Goal: Use online tool/utility: Utilize a website feature to perform a specific function

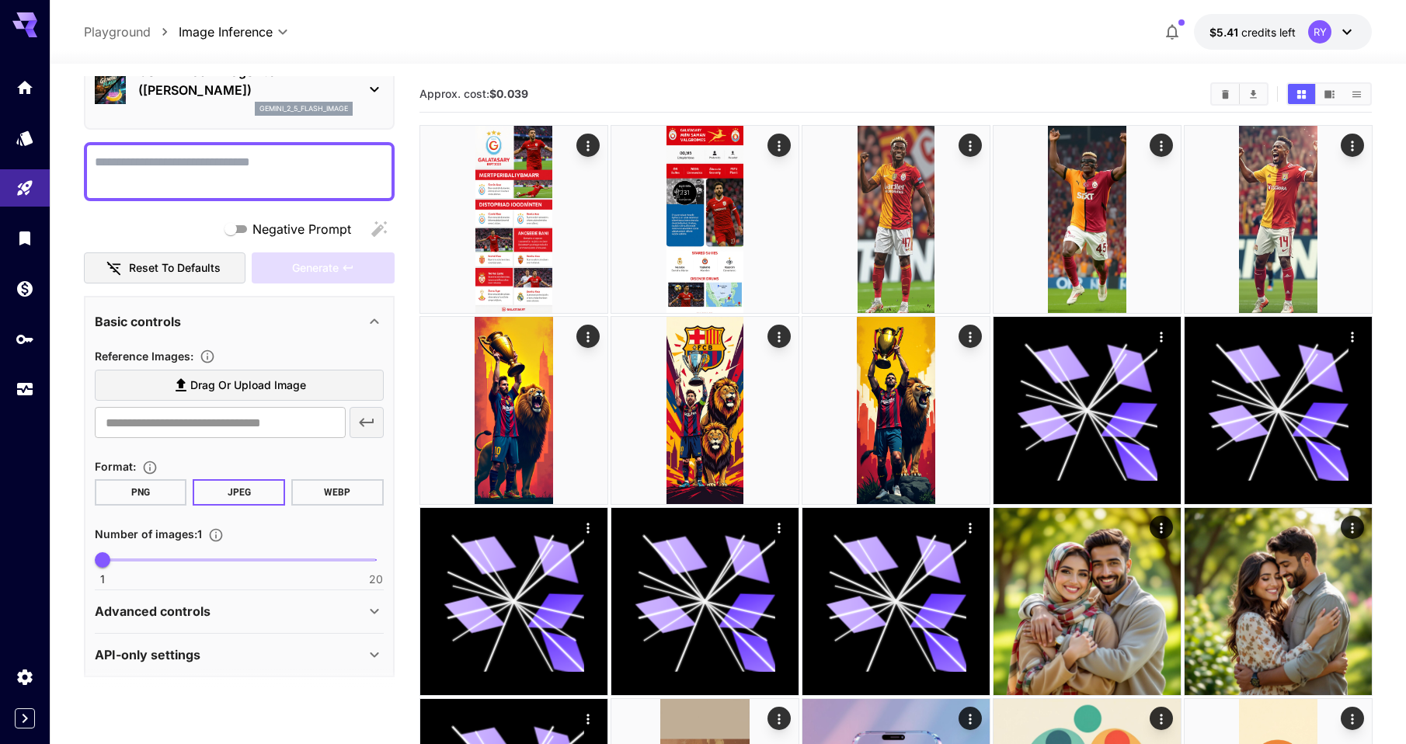
scroll to position [91, 0]
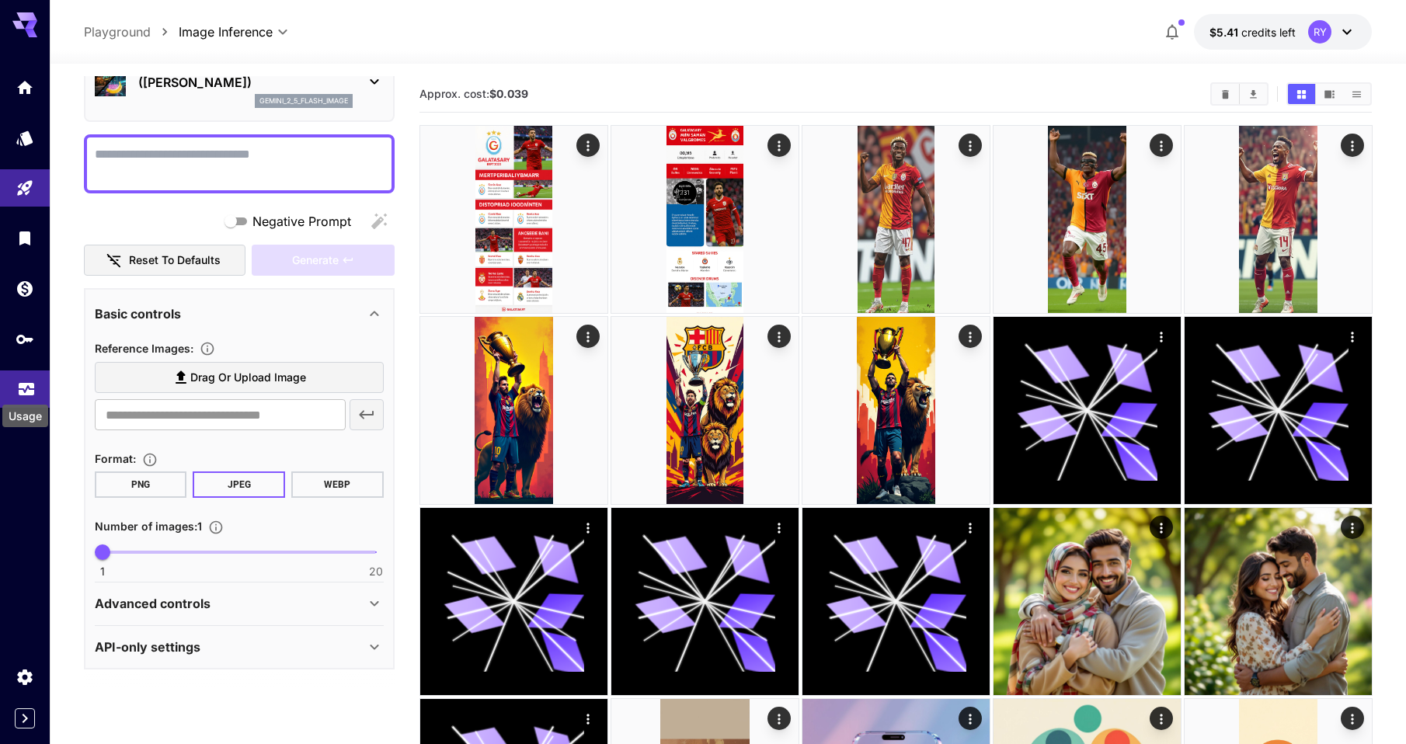
click at [18, 388] on icon "Usage" at bounding box center [26, 384] width 19 height 19
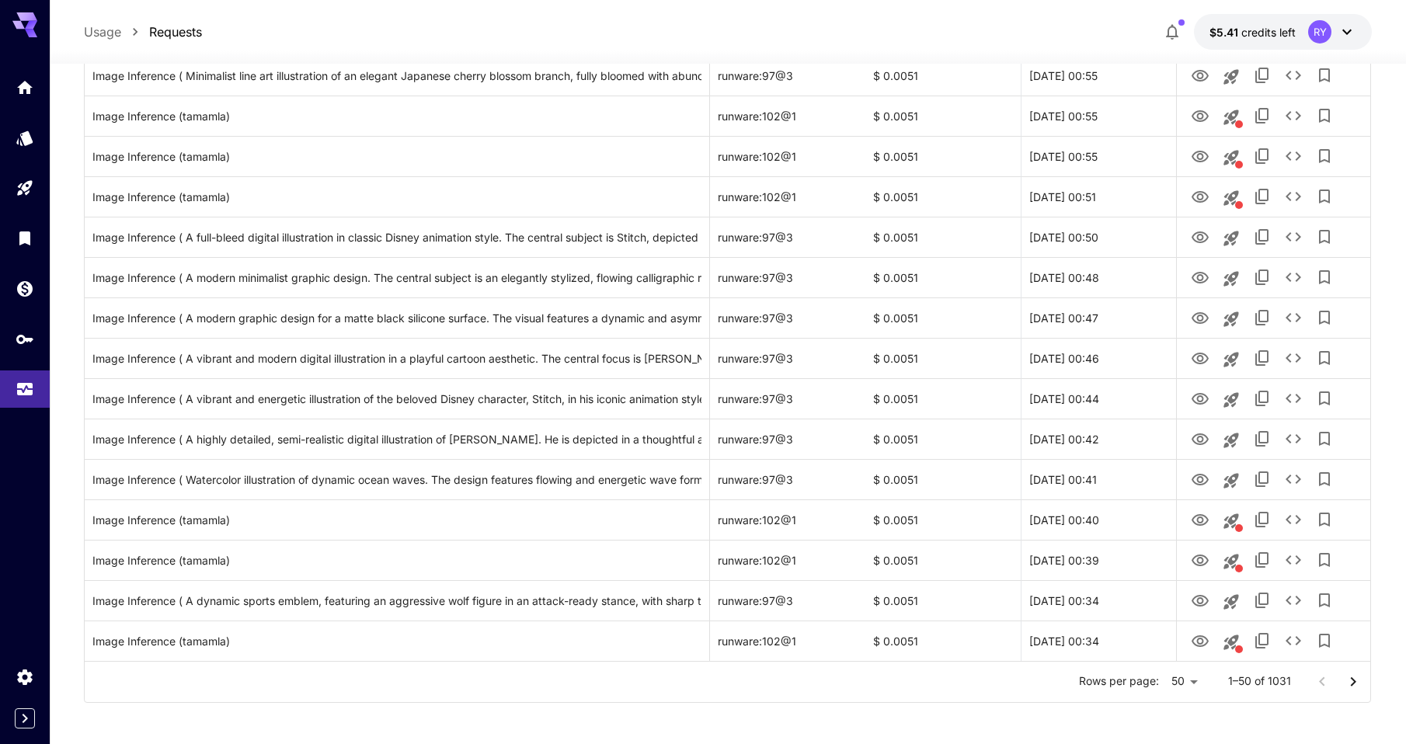
scroll to position [1669, 0]
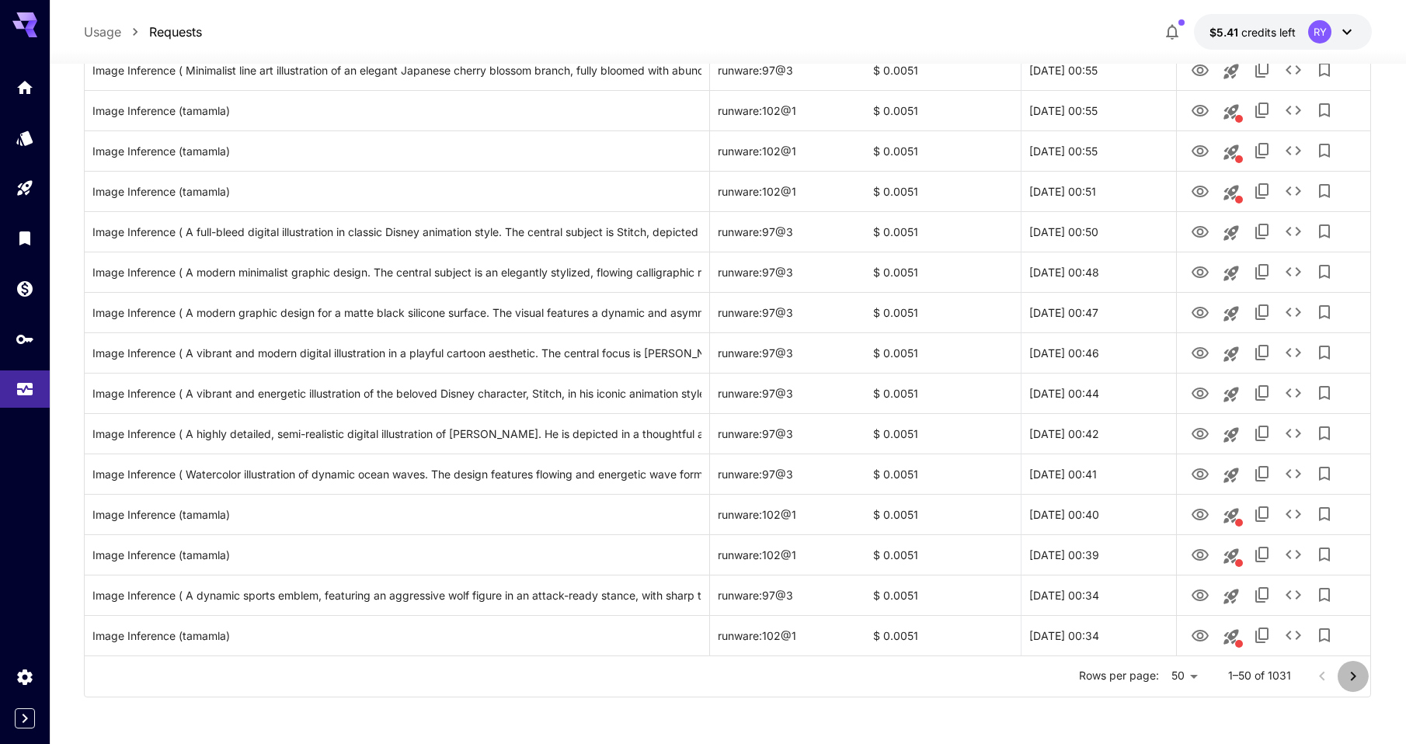
click at [1351, 676] on icon "Go to next page" at bounding box center [1353, 676] width 19 height 19
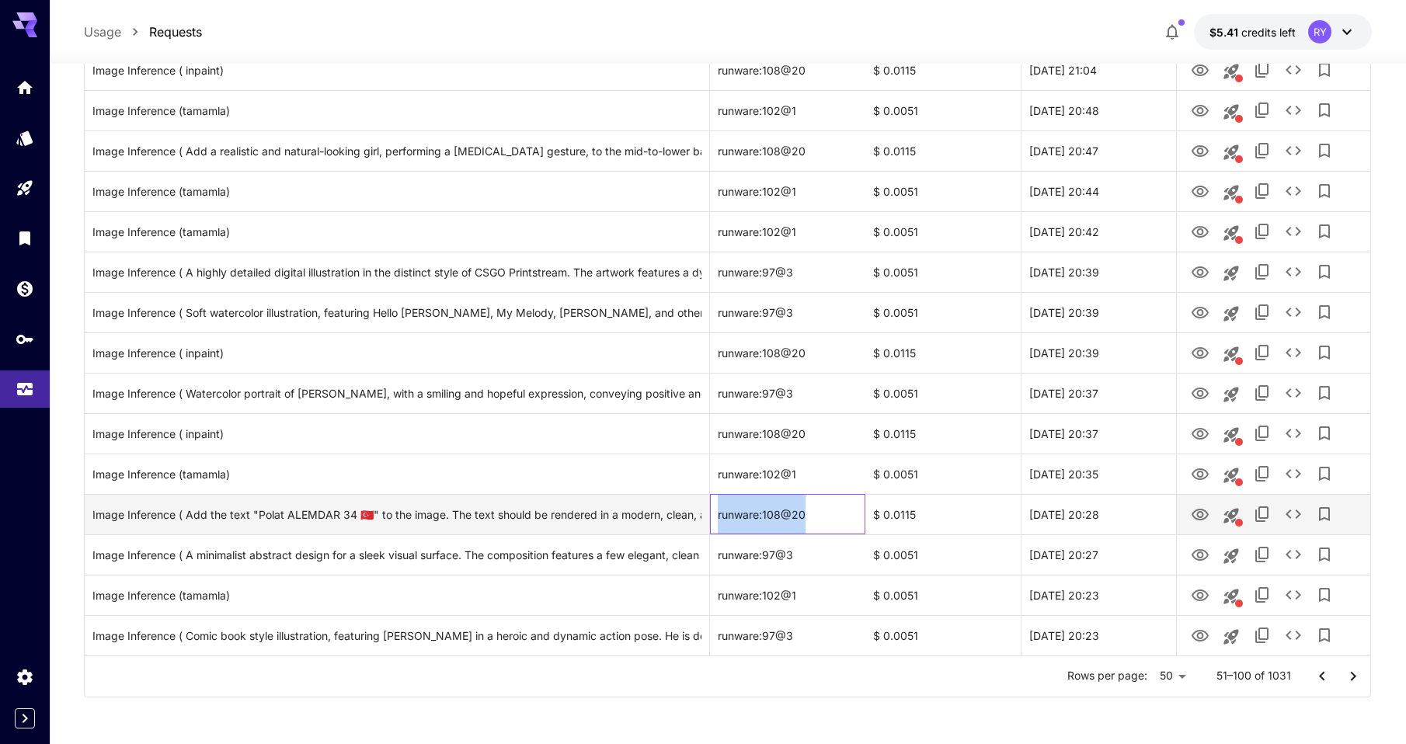
drag, startPoint x: 812, startPoint y: 512, endPoint x: 711, endPoint y: 513, distance: 101.0
click at [711, 513] on div "runware:108@20" at bounding box center [787, 514] width 155 height 40
copy div "runware:108@20"
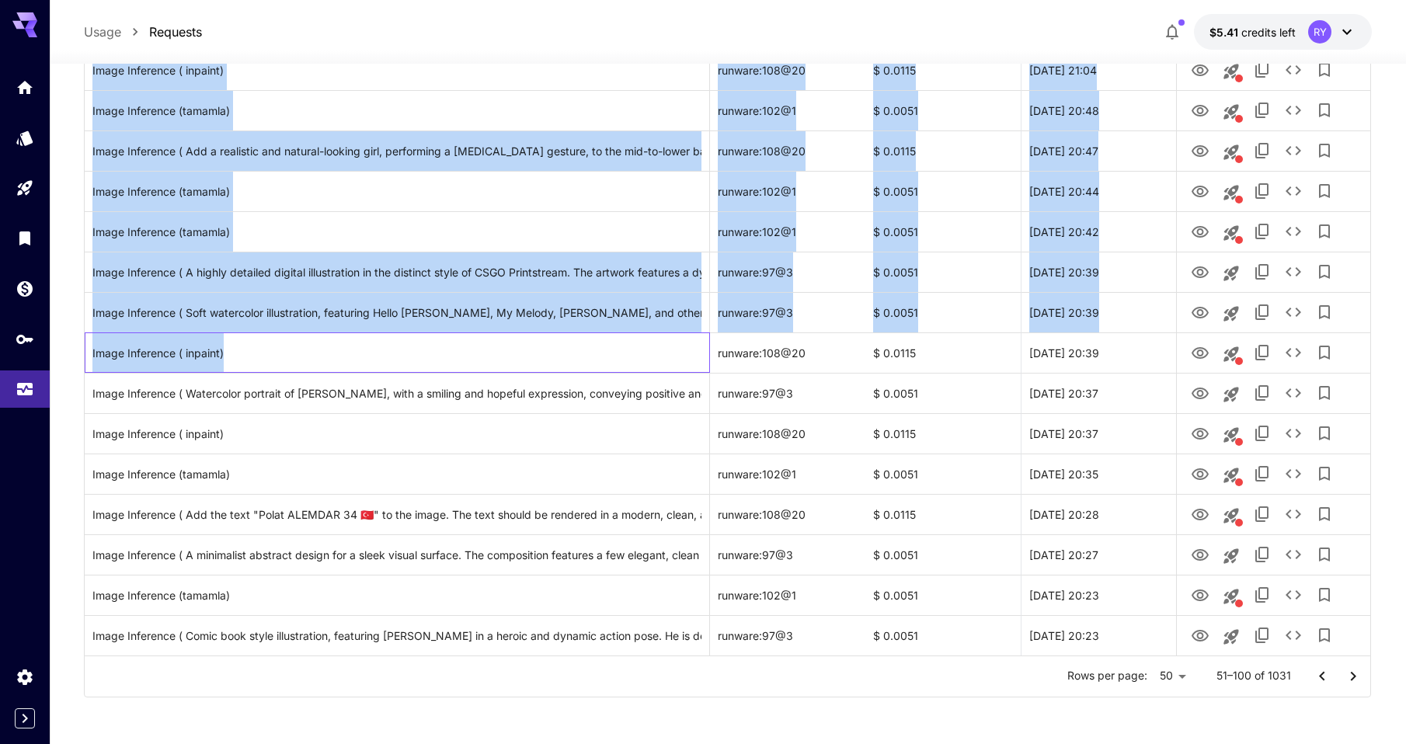
drag, startPoint x: 230, startPoint y: 356, endPoint x: 82, endPoint y: 356, distance: 147.6
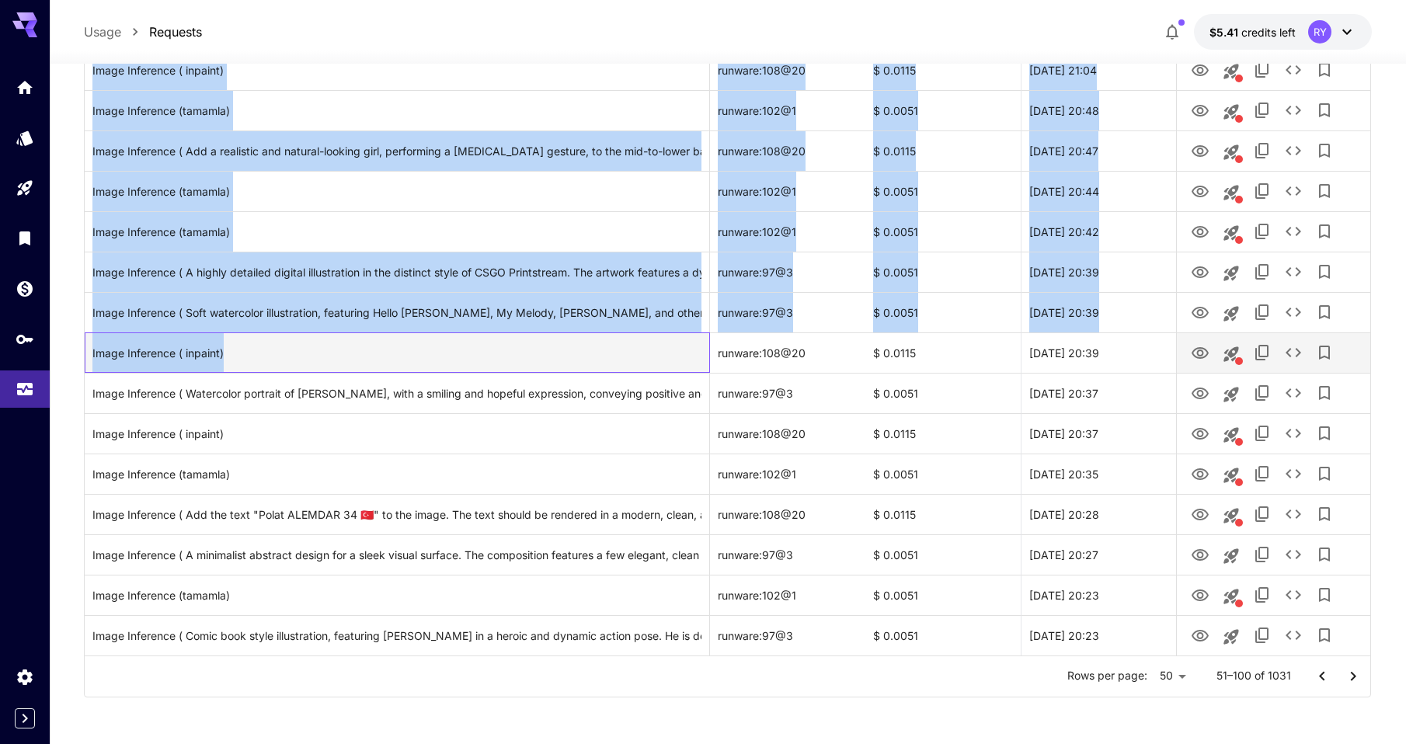
click at [87, 356] on div "Image Inference ( inpaint)" at bounding box center [397, 352] width 625 height 40
click at [141, 356] on div "Image Inference ( inpaint)" at bounding box center [396, 353] width 609 height 40
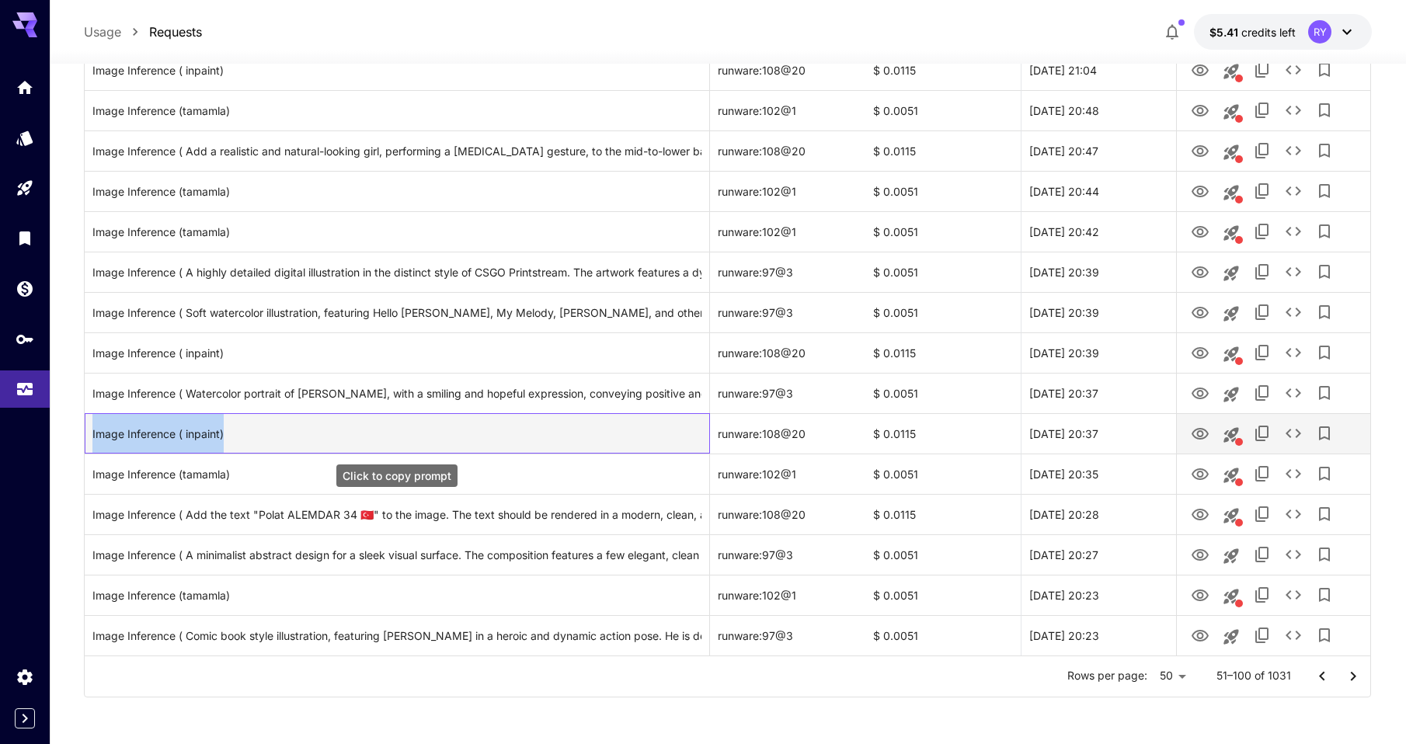
drag, startPoint x: 206, startPoint y: 433, endPoint x: 92, endPoint y: 428, distance: 114.3
click at [92, 428] on div "Image Inference ( inpaint)" at bounding box center [396, 434] width 609 height 40
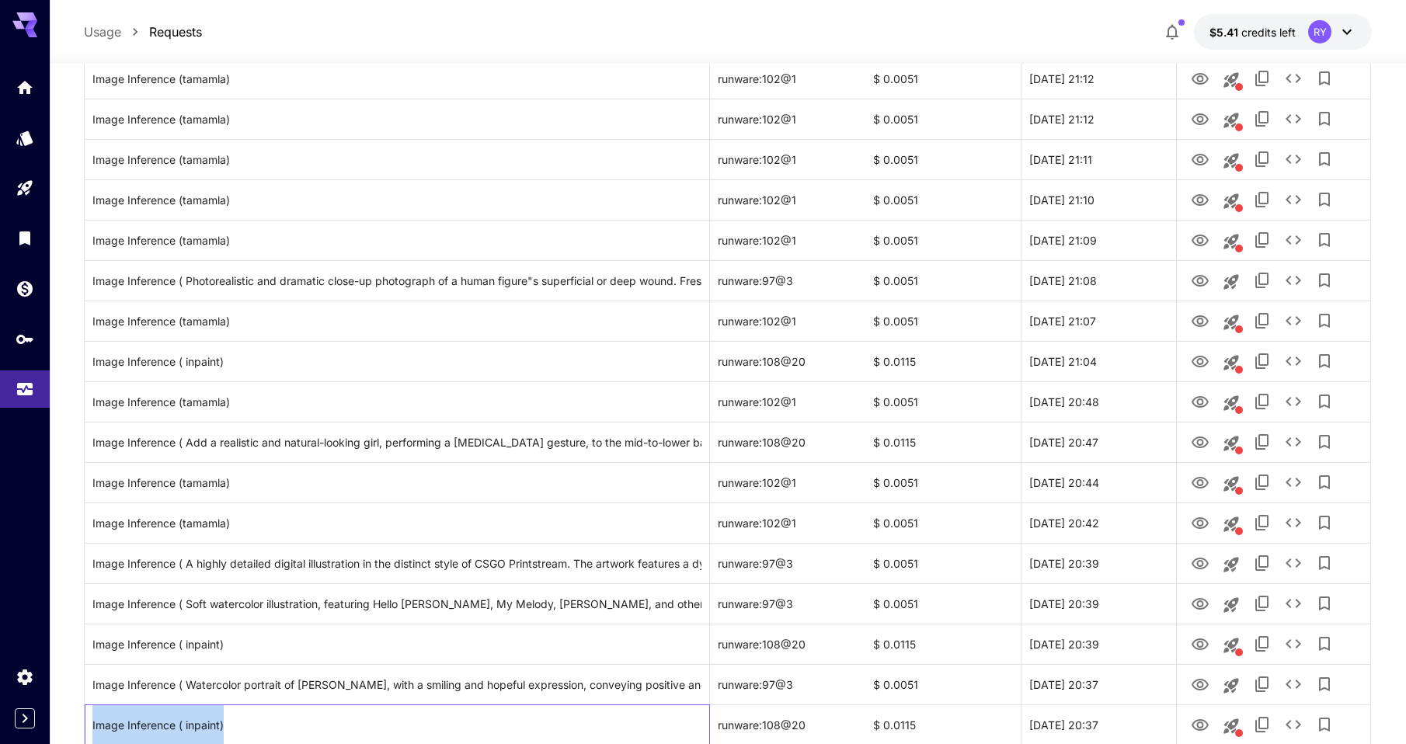
scroll to position [1347, 0]
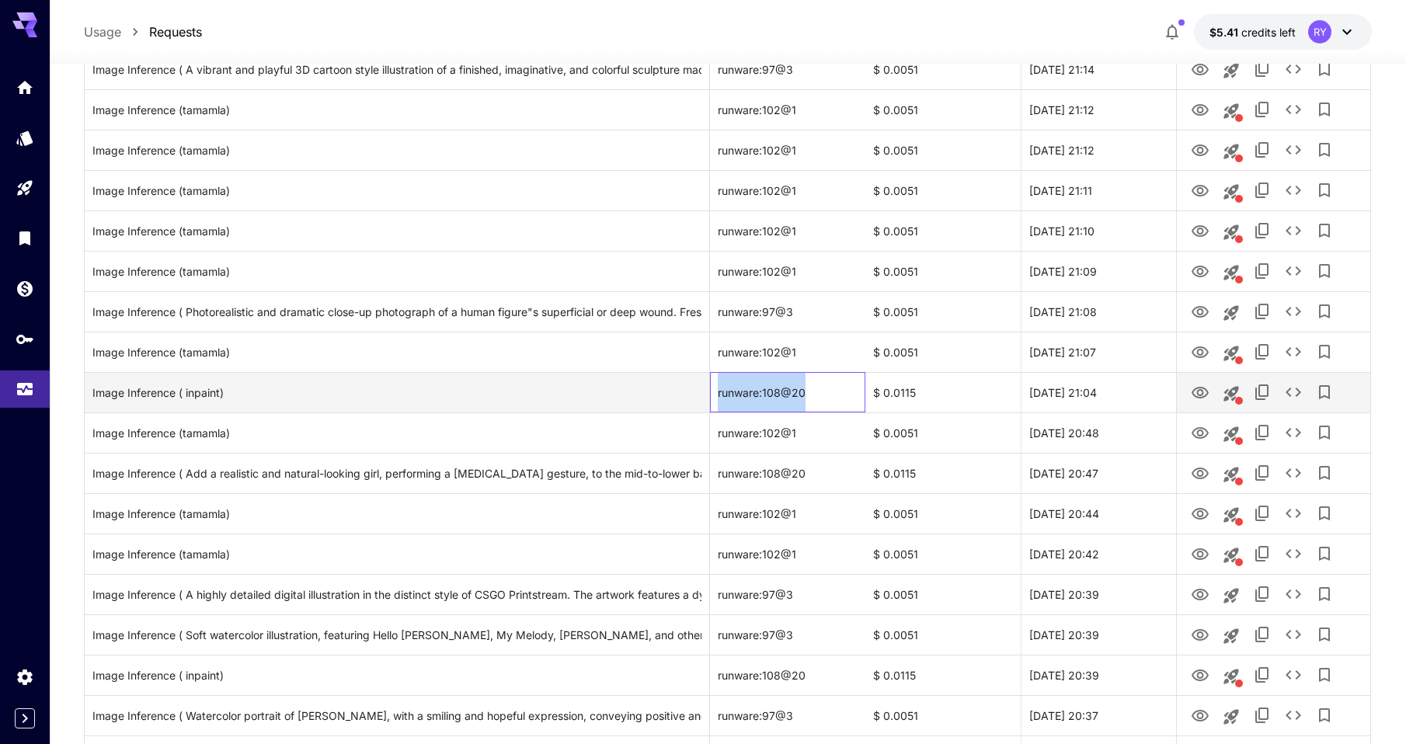
drag, startPoint x: 822, startPoint y: 391, endPoint x: 716, endPoint y: 388, distance: 106.4
click at [716, 388] on div "runware:108@20" at bounding box center [787, 392] width 155 height 40
copy div "runware:108@20"
click at [186, 386] on div "Image Inference ( inpaint)" at bounding box center [396, 393] width 609 height 40
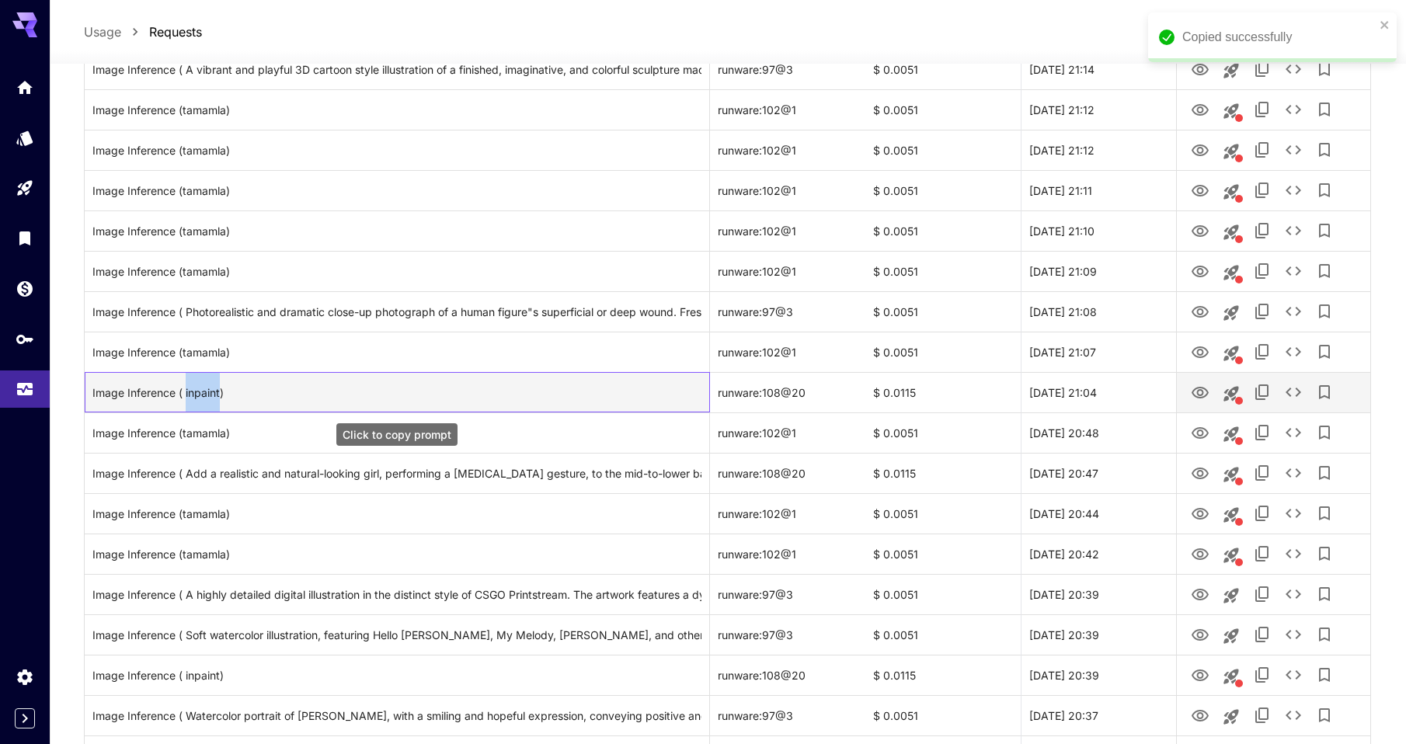
click at [186, 386] on div "Image Inference ( inpaint)" at bounding box center [396, 393] width 609 height 40
copy div "inpaint"
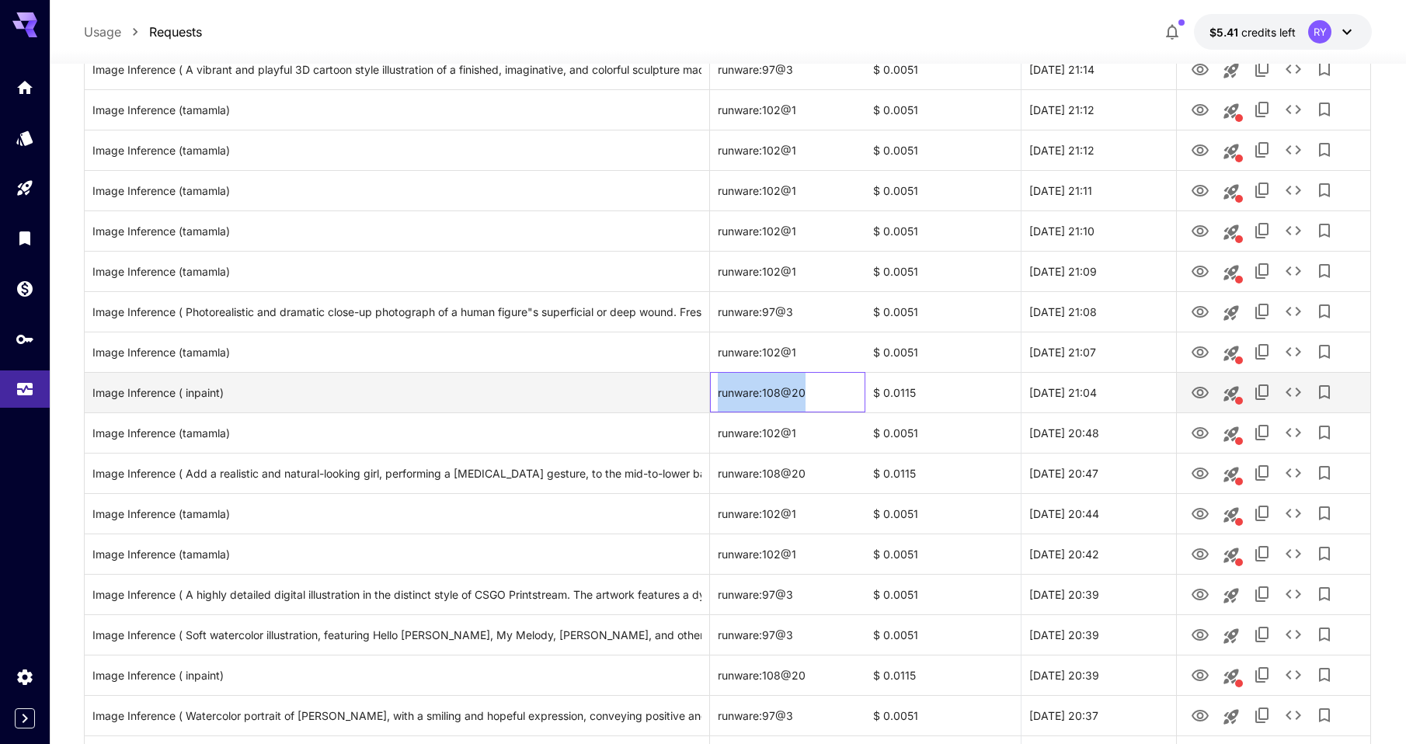
drag, startPoint x: 807, startPoint y: 391, endPoint x: 718, endPoint y: 392, distance: 88.5
click at [718, 392] on div "runware:108@20" at bounding box center [787, 392] width 155 height 40
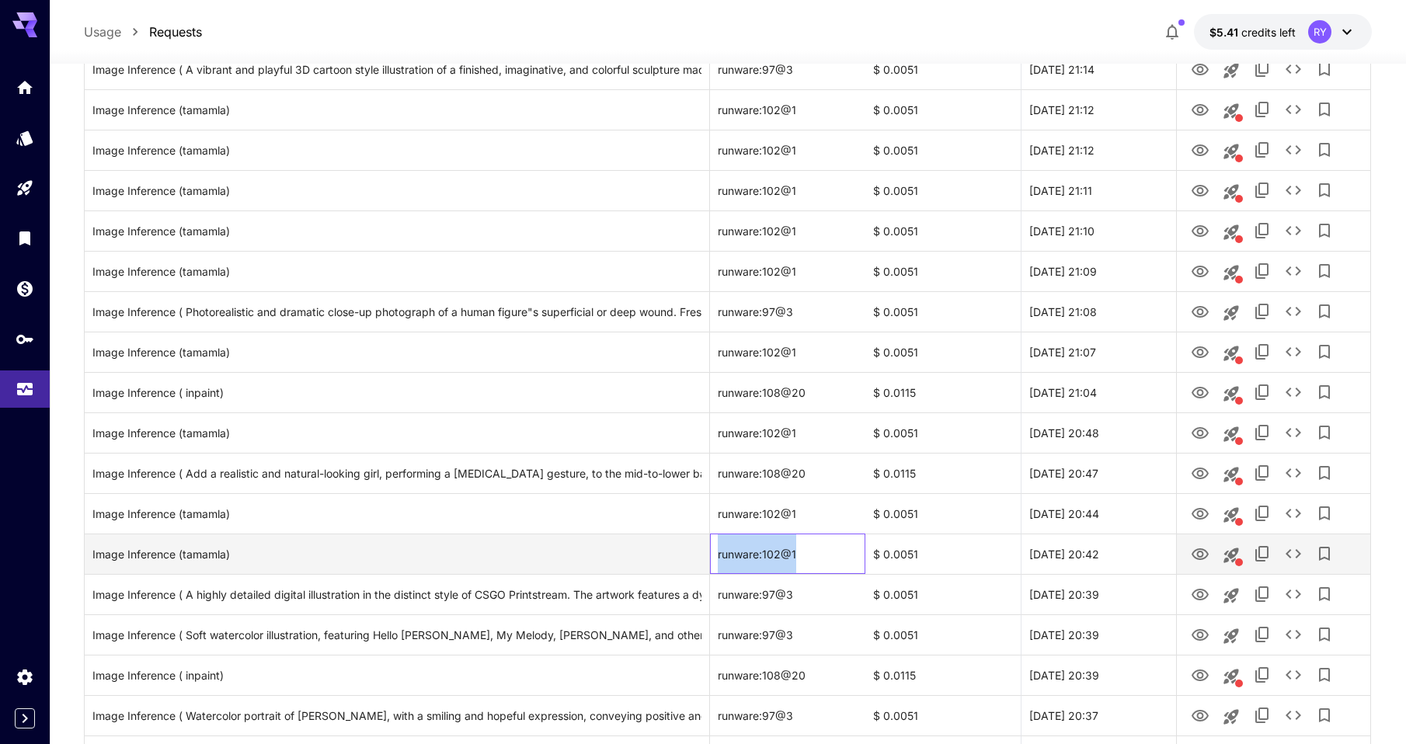
drag, startPoint x: 803, startPoint y: 555, endPoint x: 718, endPoint y: 557, distance: 84.7
click at [718, 557] on div "runware:102@1" at bounding box center [787, 554] width 155 height 40
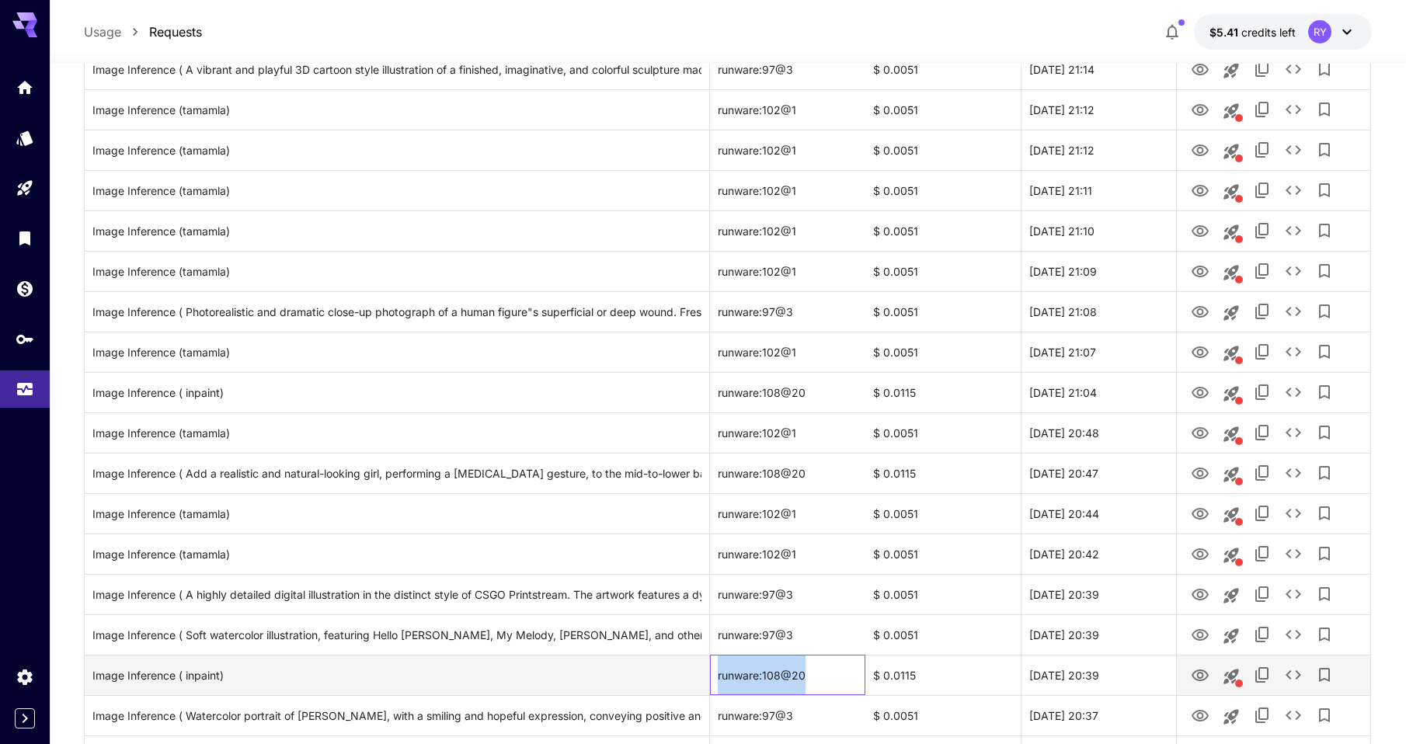
drag, startPoint x: 815, startPoint y: 674, endPoint x: 718, endPoint y: 674, distance: 97.1
click at [718, 674] on div "runware:108@20" at bounding box center [787, 675] width 155 height 40
copy div "runware:108@20"
click at [1198, 673] on icon "View" at bounding box center [1199, 675] width 17 height 12
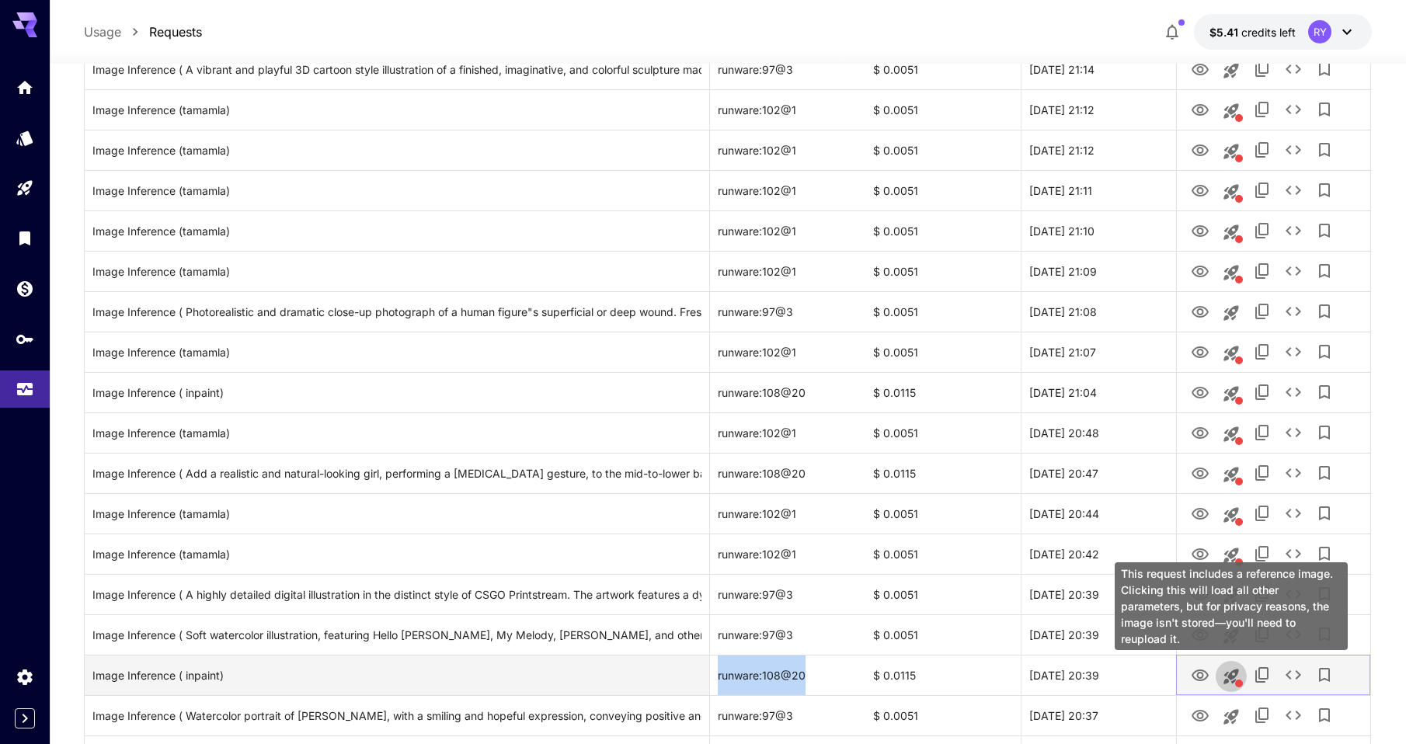
click at [1232, 677] on icon "This request includes a reference image. Clicking this will load all other para…" at bounding box center [1230, 676] width 15 height 15
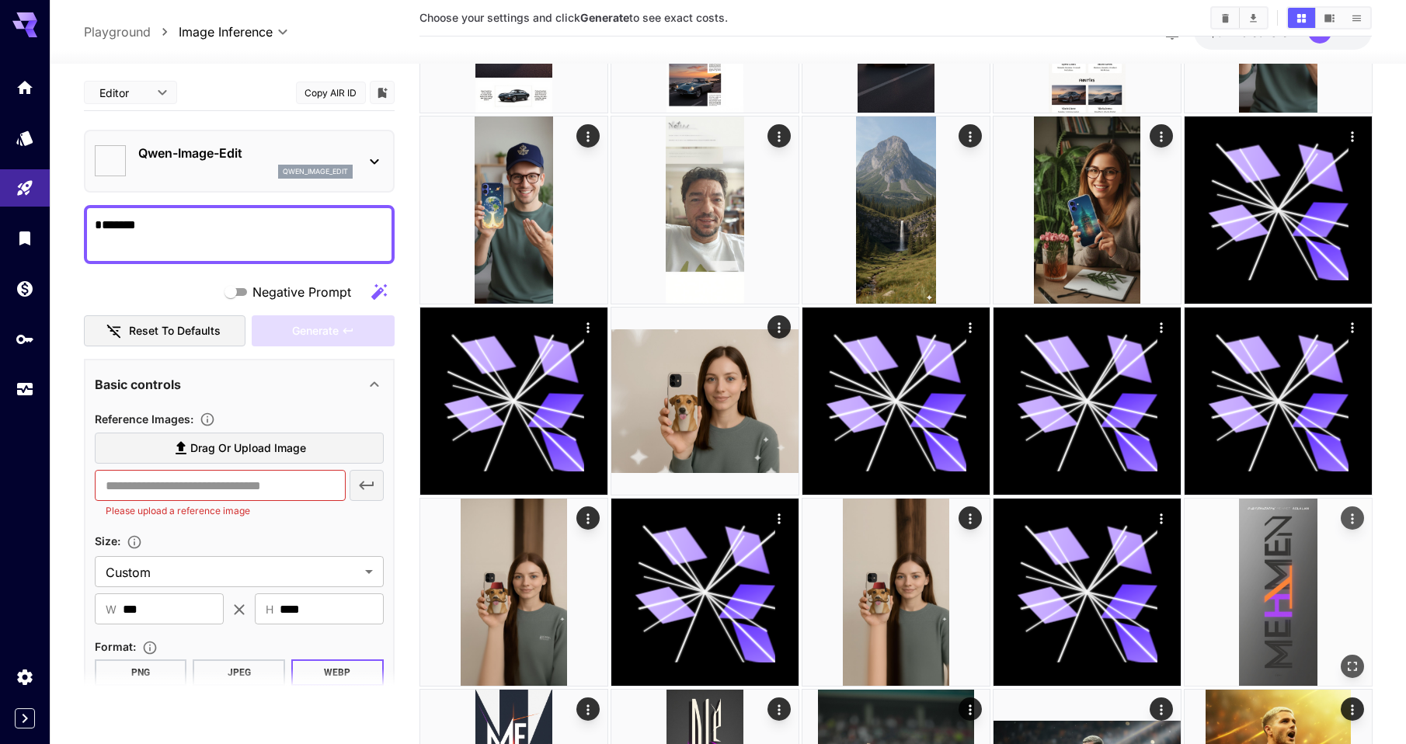
type textarea "*******"
type input "*****"
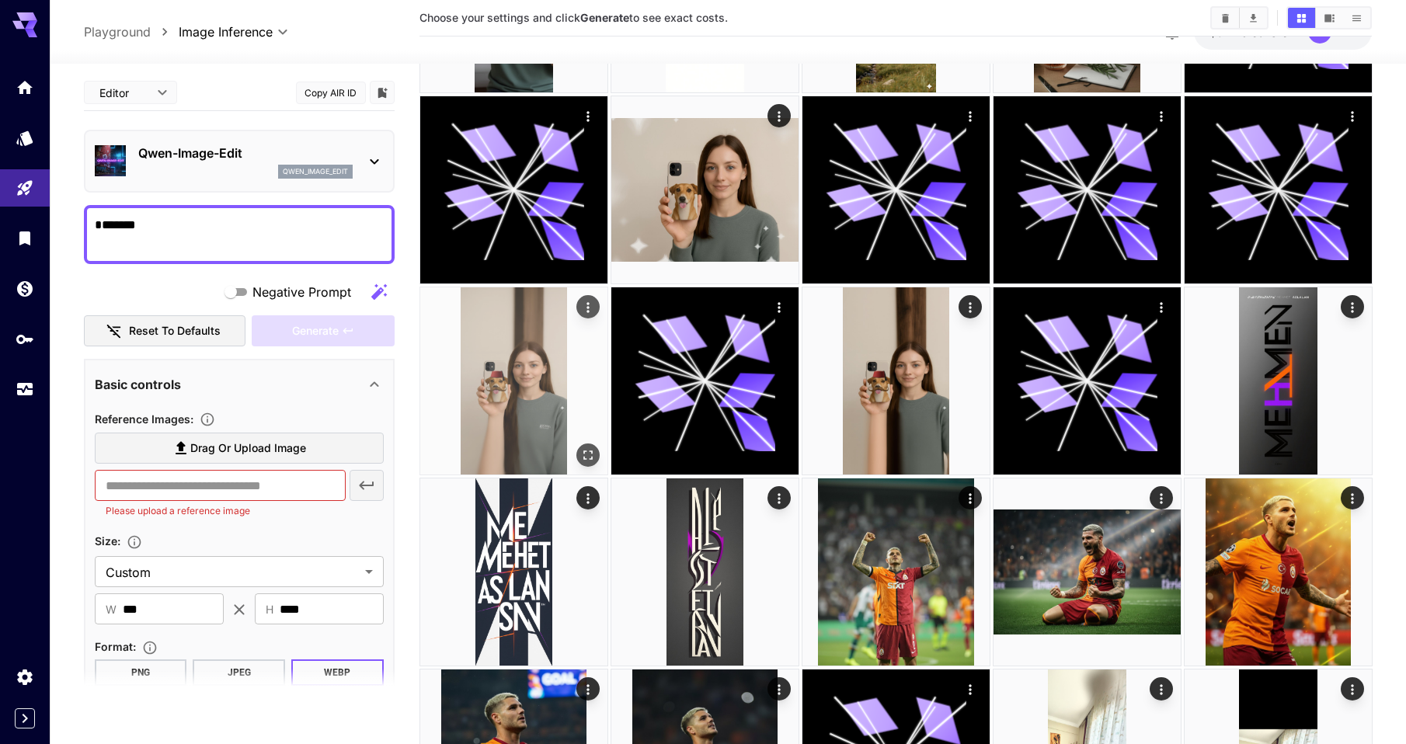
scroll to position [1557, 0]
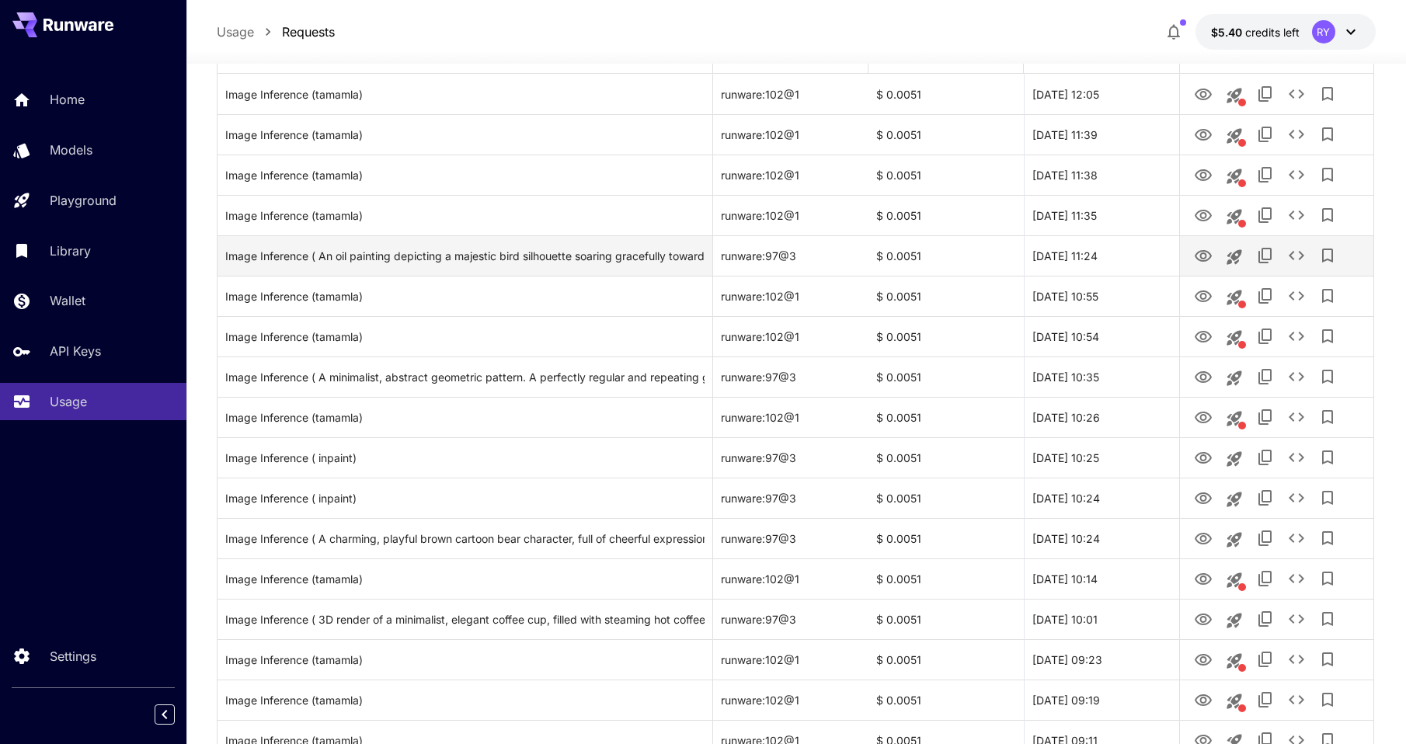
scroll to position [232, 0]
